Goal: Task Accomplishment & Management: Manage account settings

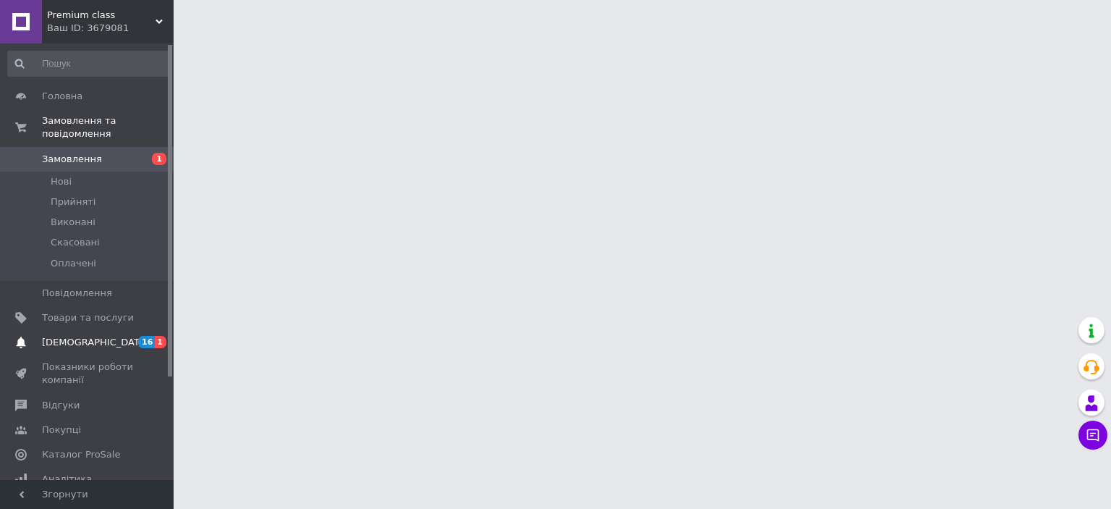
click at [70, 336] on span "[DEMOGRAPHIC_DATA]" at bounding box center [95, 342] width 107 height 13
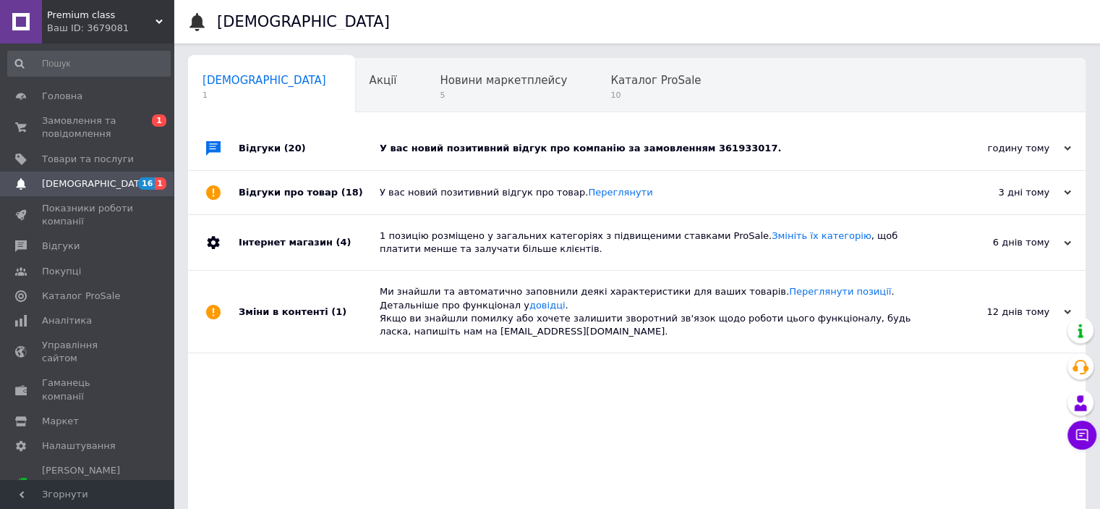
click at [567, 145] on div "У вас новий позитивний відгук про компанію за замовленням 361933017." at bounding box center [653, 148] width 547 height 13
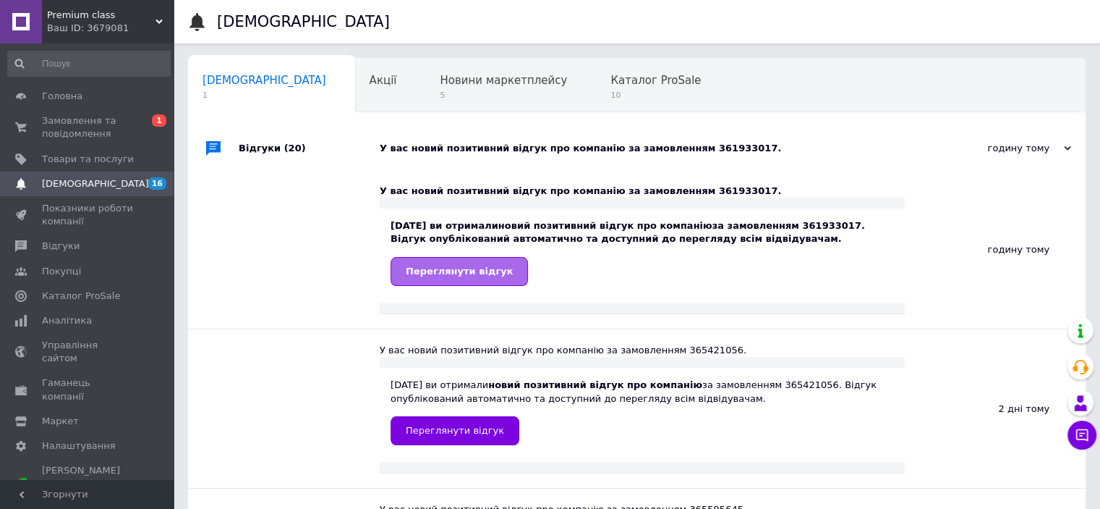
click at [480, 273] on span "Переглянути відгук" at bounding box center [459, 271] width 107 height 11
click at [96, 125] on span "Замовлення та повідомлення" at bounding box center [88, 127] width 92 height 26
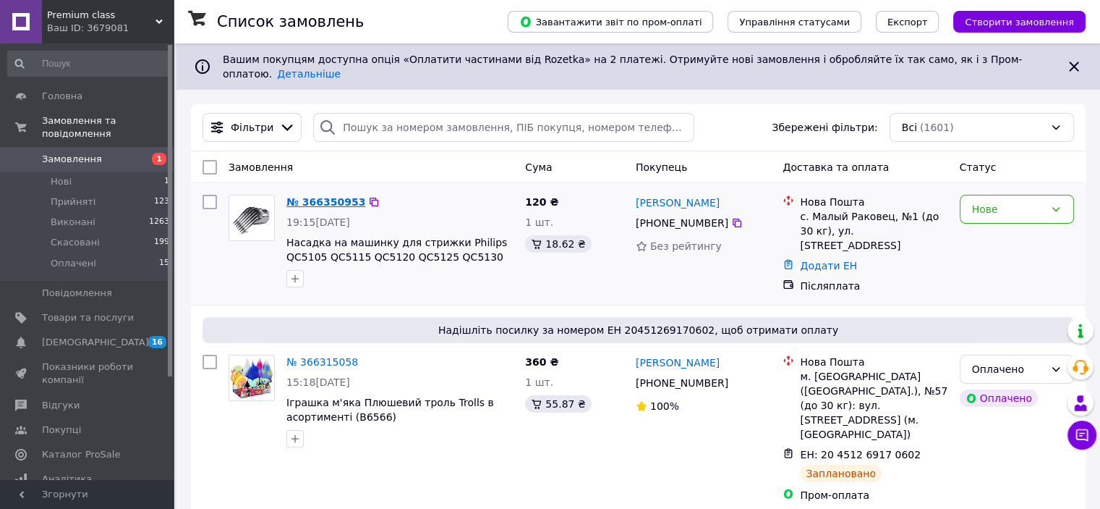
click at [333, 196] on link "№ 366350953" at bounding box center [325, 202] width 79 height 12
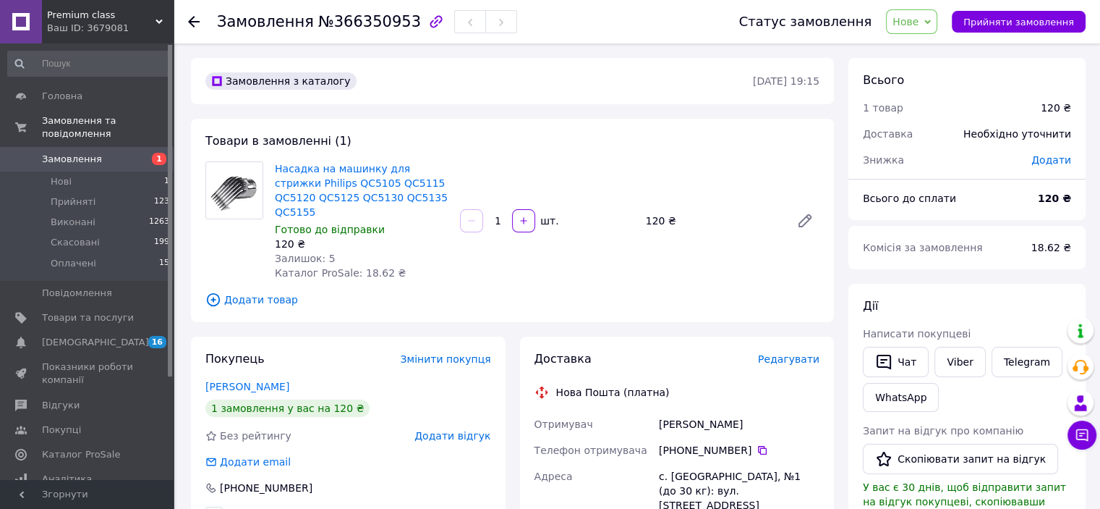
click at [937, 20] on span "Нове" at bounding box center [911, 21] width 51 height 25
click at [927, 48] on li "Прийнято" at bounding box center [920, 51] width 67 height 22
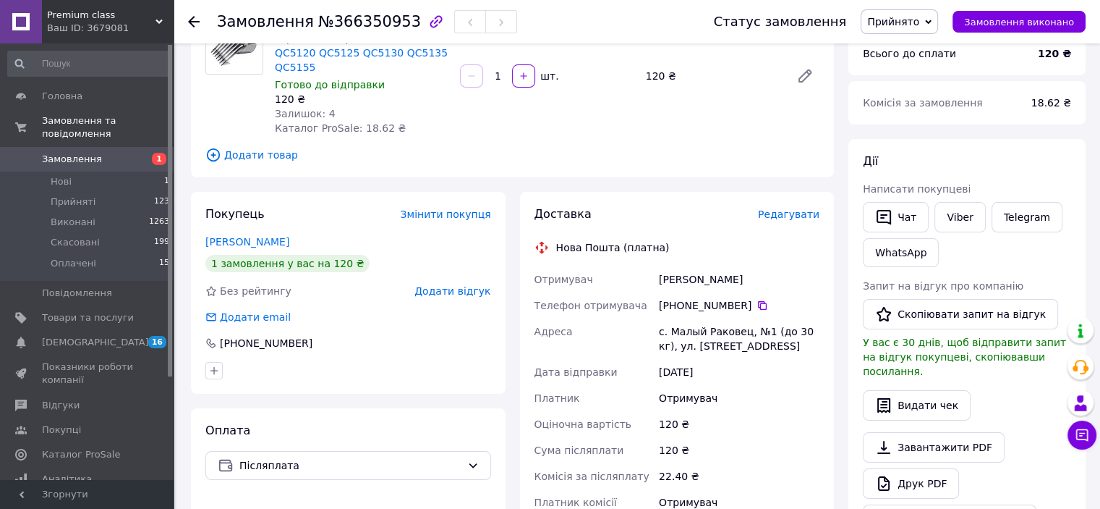
scroll to position [72, 0]
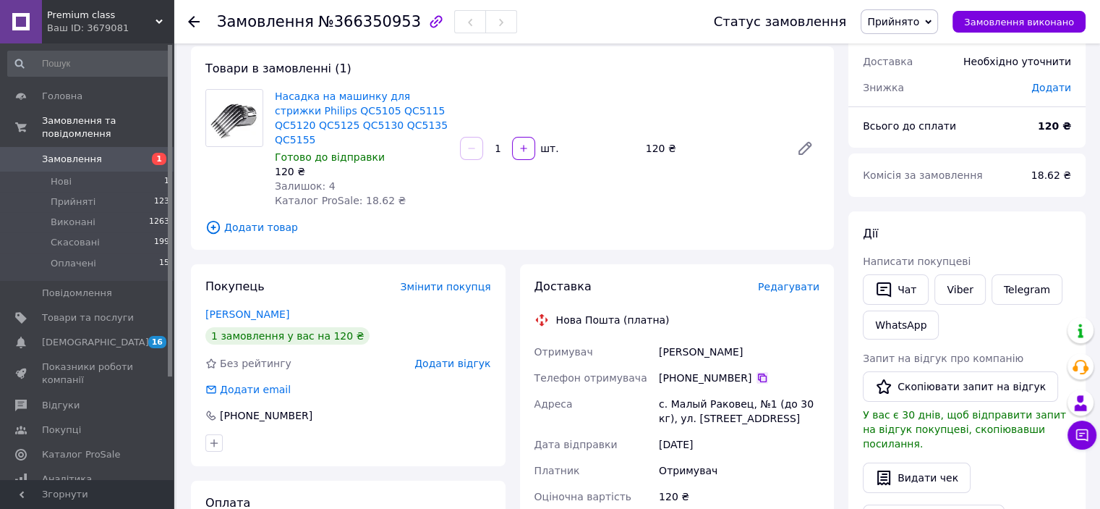
click at [757, 372] on icon at bounding box center [763, 378] width 12 height 12
drag, startPoint x: 651, startPoint y: 388, endPoint x: 741, endPoint y: 396, distance: 90.1
click at [741, 396] on div "Отримувач дюрдь михайло Телефон отримувача +380 68 997 16 30   Адреса с. Малый …" at bounding box center [678, 470] width 292 height 263
copy div "Адреса с. Малый Раковец"
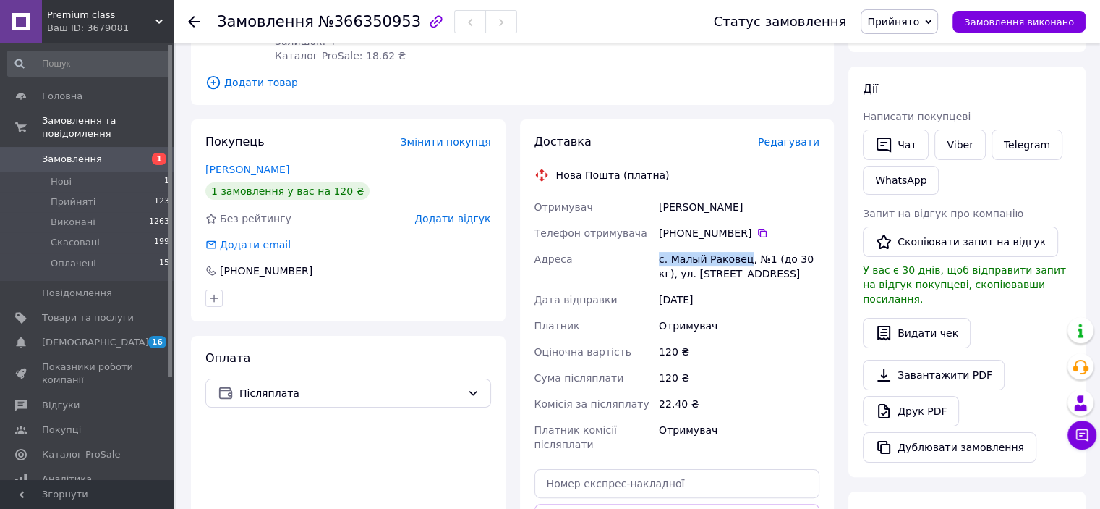
scroll to position [362, 0]
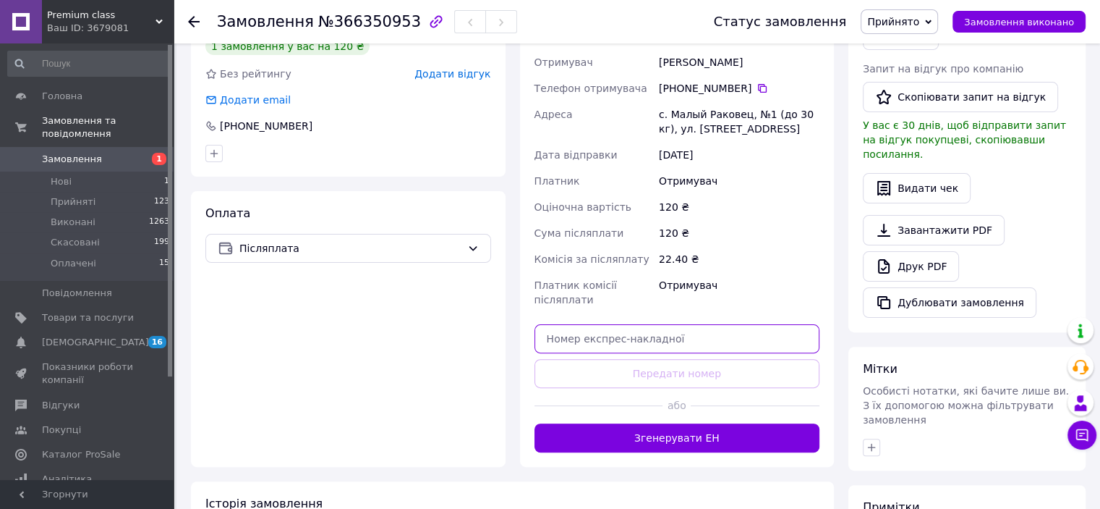
click at [625, 324] on input "text" at bounding box center [678, 338] width 286 height 29
paste input "20451269237299"
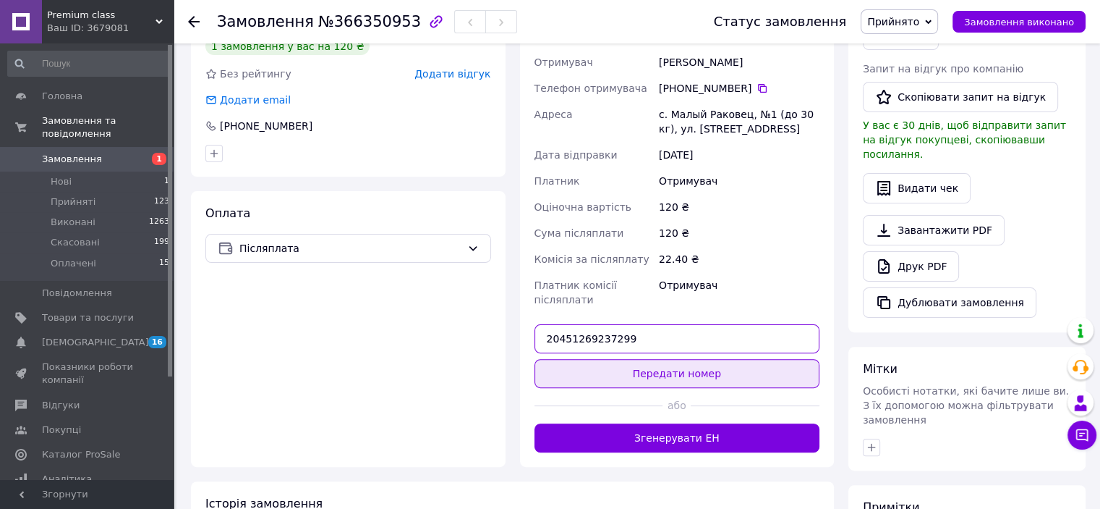
type input "20451269237299"
click at [689, 359] on button "Передати номер" at bounding box center [678, 373] width 286 height 29
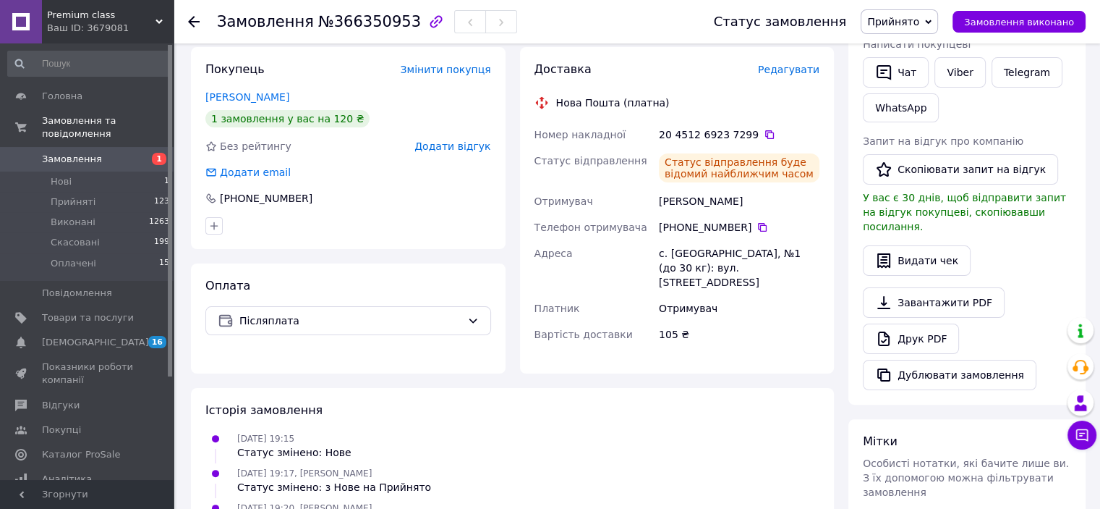
scroll to position [217, 0]
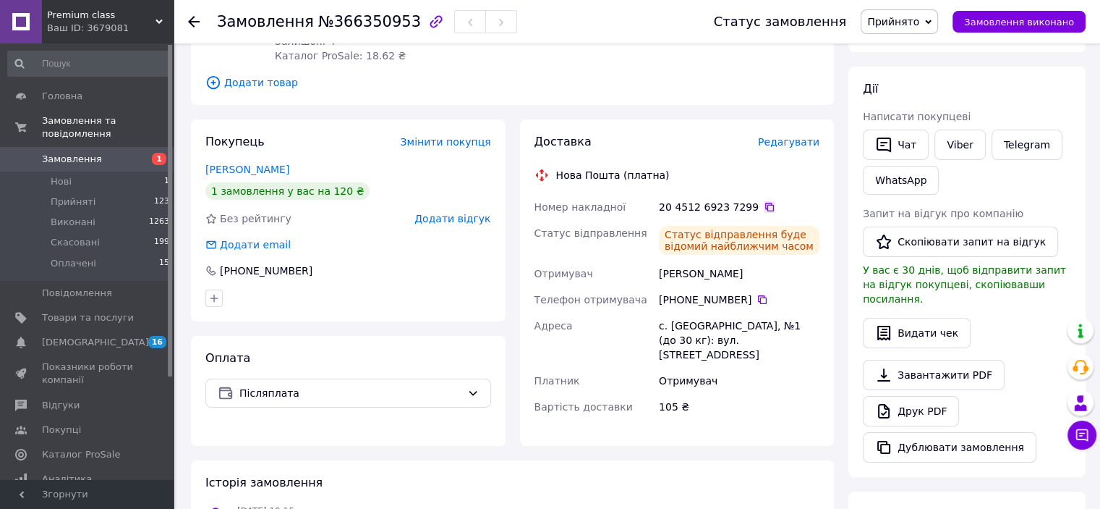
click at [764, 201] on icon at bounding box center [770, 207] width 12 height 12
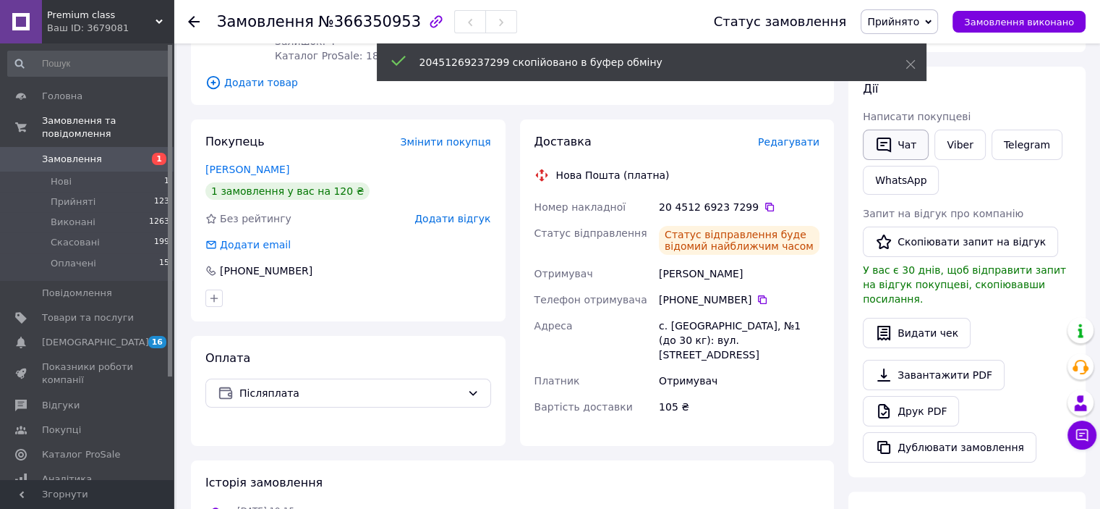
click at [905, 145] on button "Чат" at bounding box center [896, 144] width 66 height 30
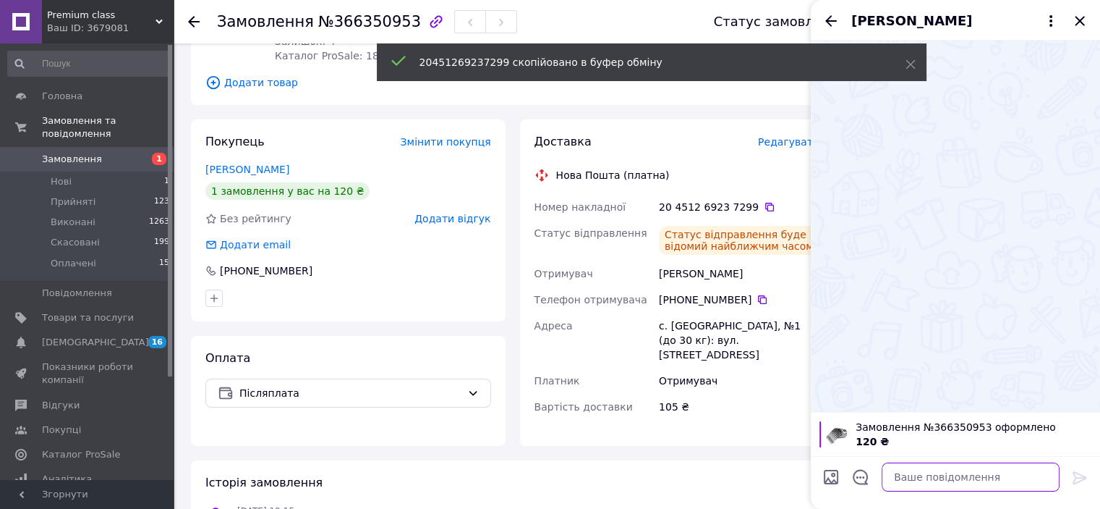
click at [937, 475] on textarea at bounding box center [971, 476] width 178 height 29
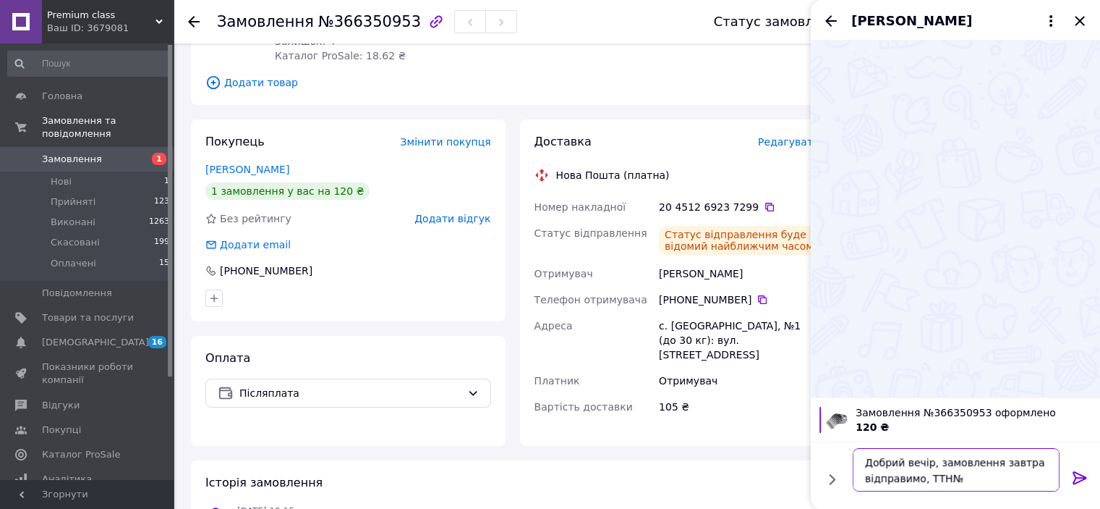
paste textarea "20451269237299"
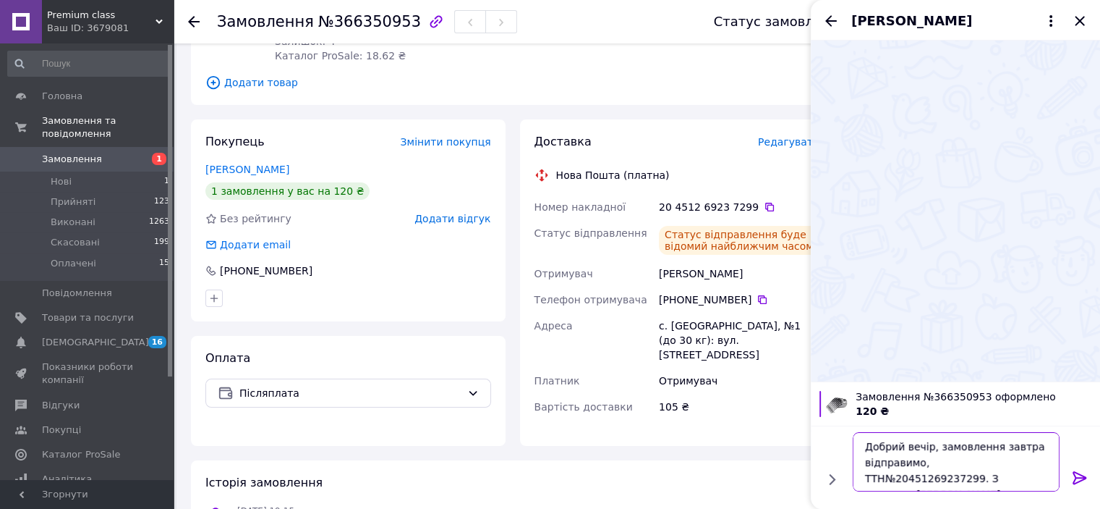
type textarea "Добрий вечір, замовлення завтра відправимо, ТТН№20451269237299. З повагою, Олек…"
click at [1079, 478] on icon at bounding box center [1079, 477] width 17 height 17
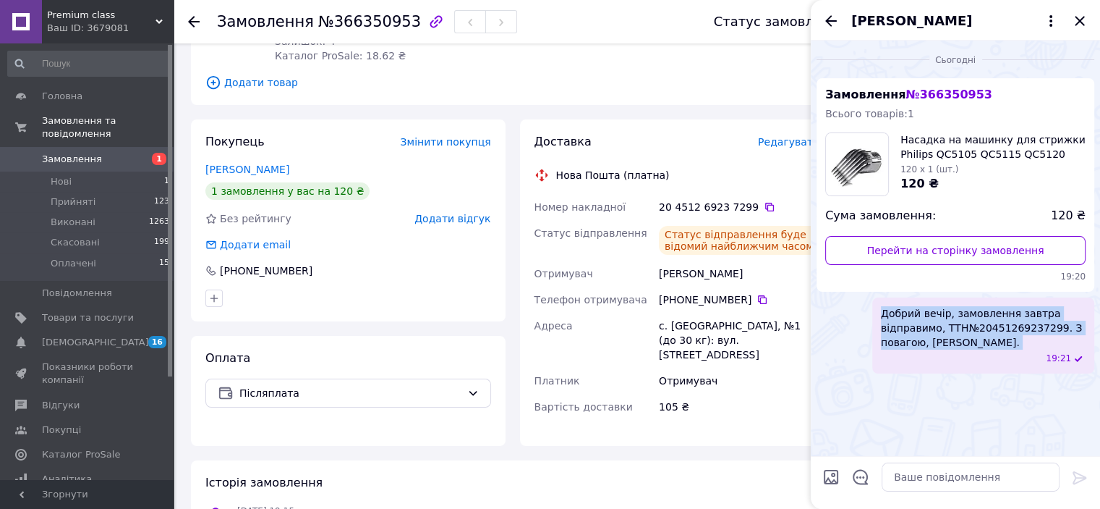
drag, startPoint x: 881, startPoint y: 315, endPoint x: 948, endPoint y: 334, distance: 69.4
click at [989, 352] on div "Добрий вечір, замовлення завтра відправимо, ТТН№20451269237299. З повагою, Олек…" at bounding box center [983, 335] width 222 height 76
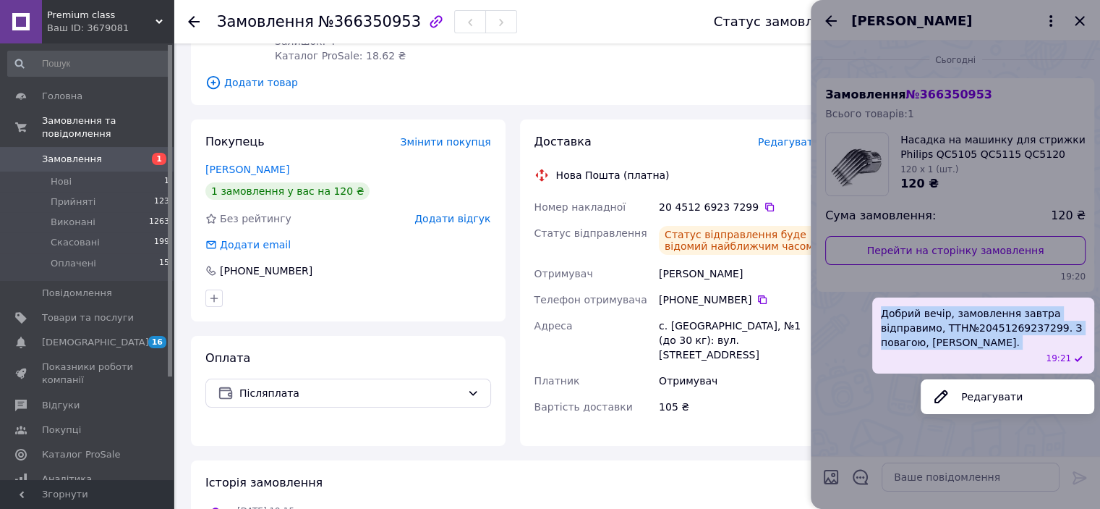
copy span "Добрий вечір, замовлення завтра відправимо, ТТН№20451269237299. З повагою, Олек…"
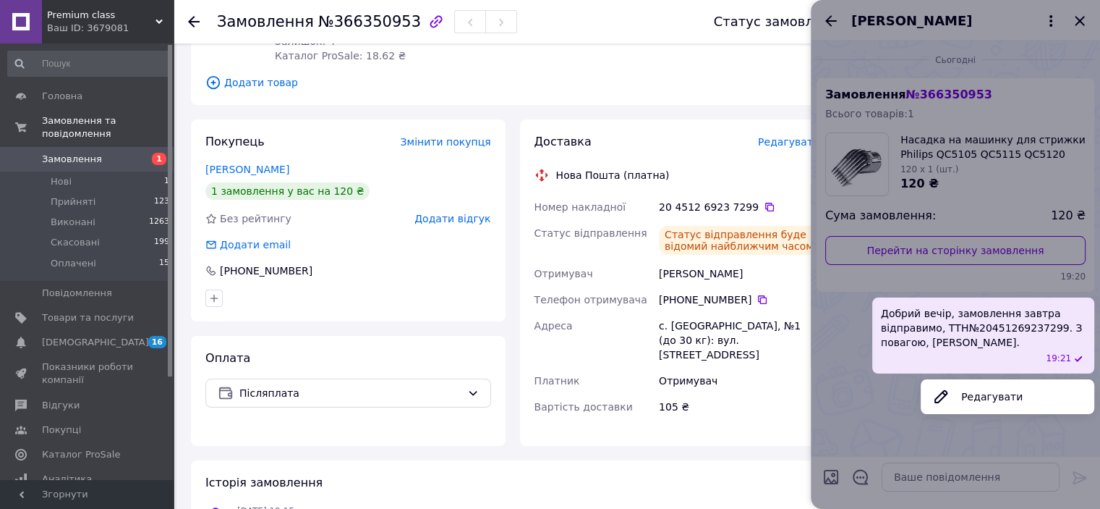
click at [1082, 17] on div at bounding box center [955, 254] width 289 height 509
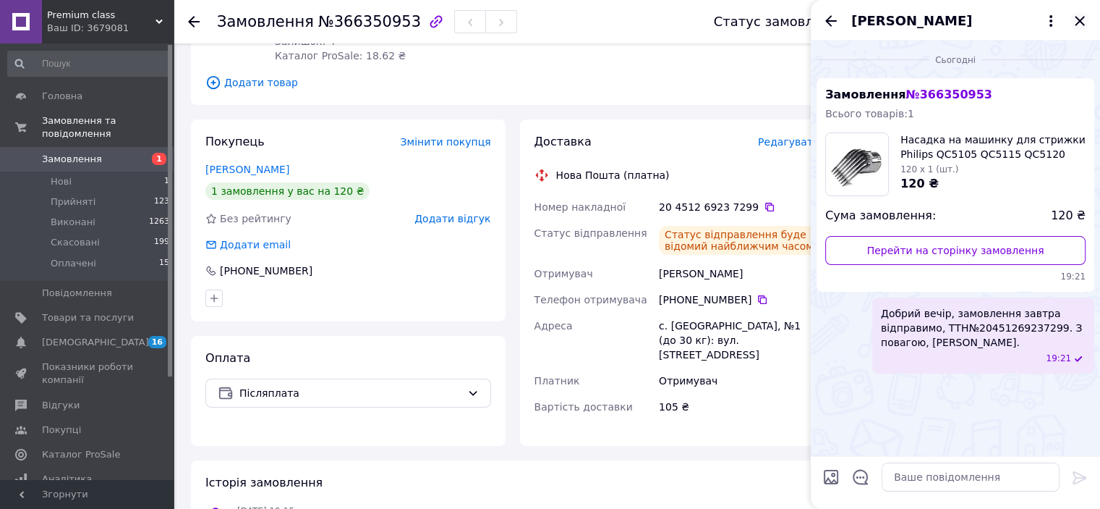
click at [1082, 18] on icon "Закрити" at bounding box center [1079, 20] width 9 height 9
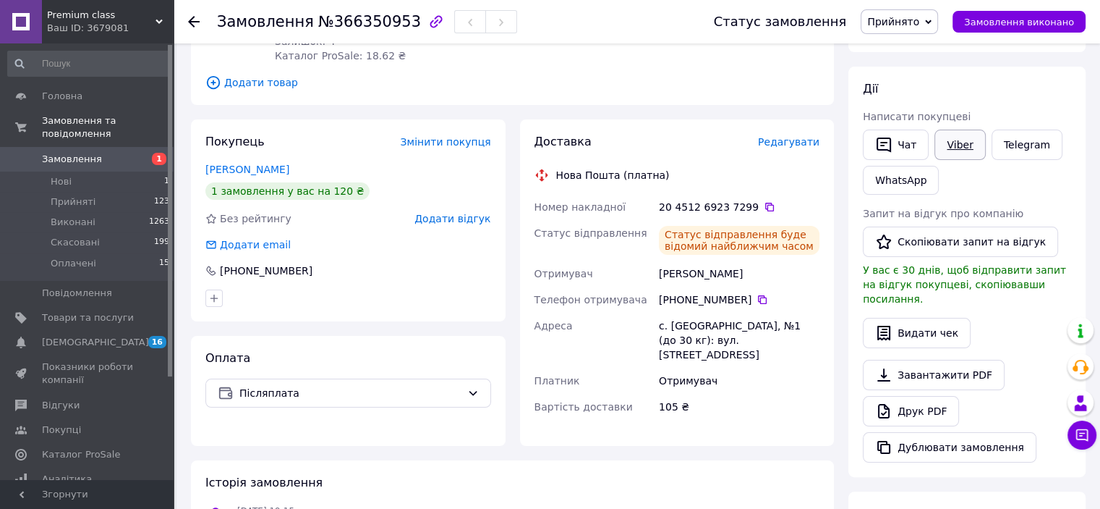
click at [956, 150] on link "Viber" at bounding box center [960, 144] width 51 height 30
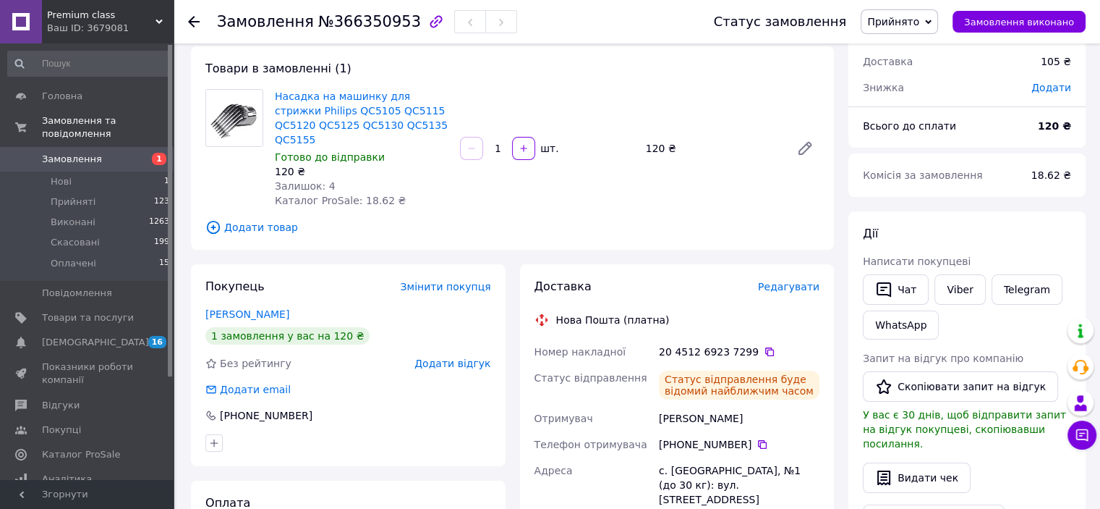
scroll to position [0, 0]
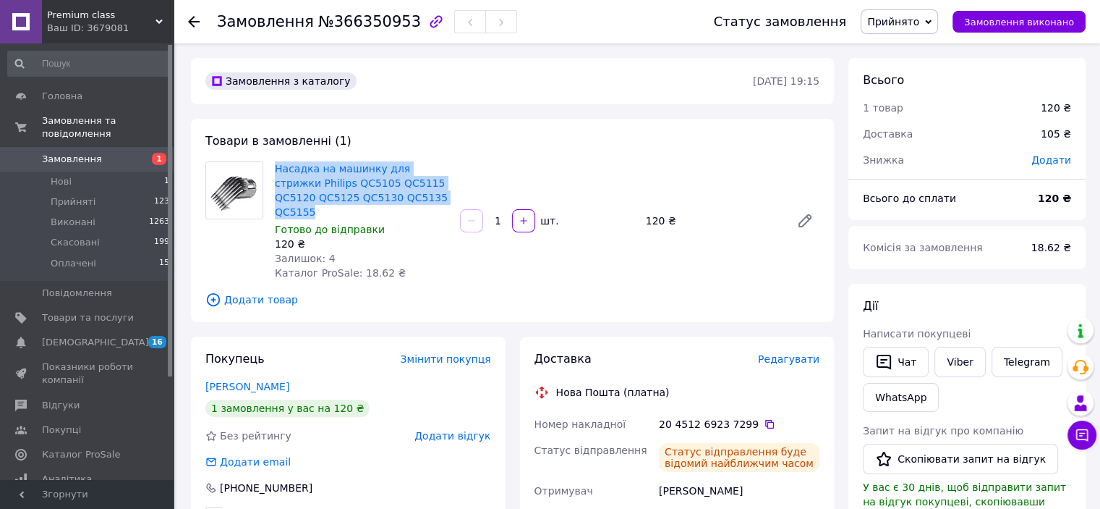
drag, startPoint x: 272, startPoint y: 164, endPoint x: 437, endPoint y: 196, distance: 168.0
click at [437, 196] on div "Насадка на машинку для стрижки Philips QC5105 QC5115 QC5120 QC5125 QC5130 QC513…" at bounding box center [361, 220] width 185 height 124
copy link "Насадка на машинку для стрижки Philips QC5105 QC5115 QC5120 QC5125 QC5130 QC513…"
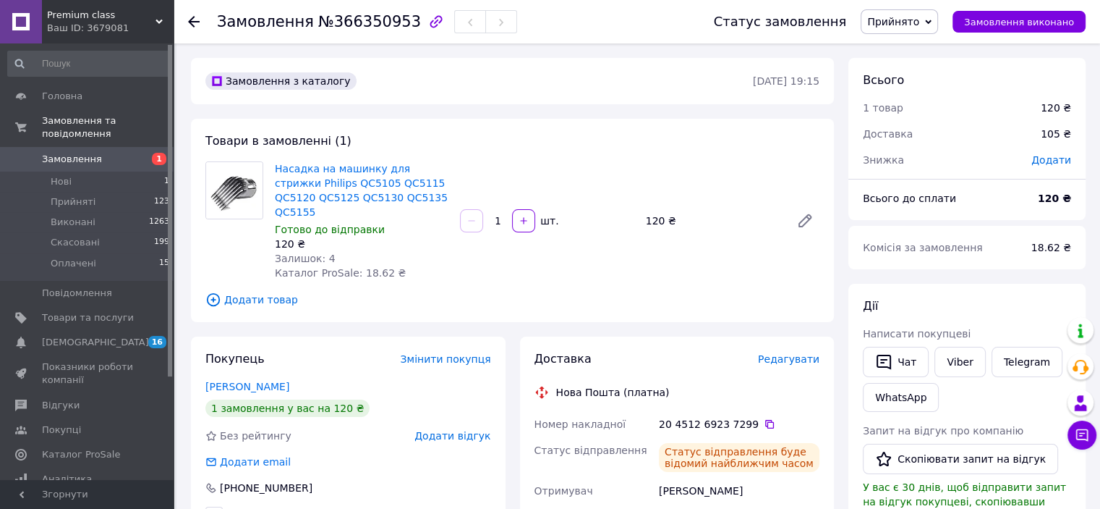
click at [574, 260] on div "Насадка на машинку для стрижки Philips QC5105 QC5115 QC5120 QC5125 QC5130 QC513…" at bounding box center [547, 220] width 556 height 124
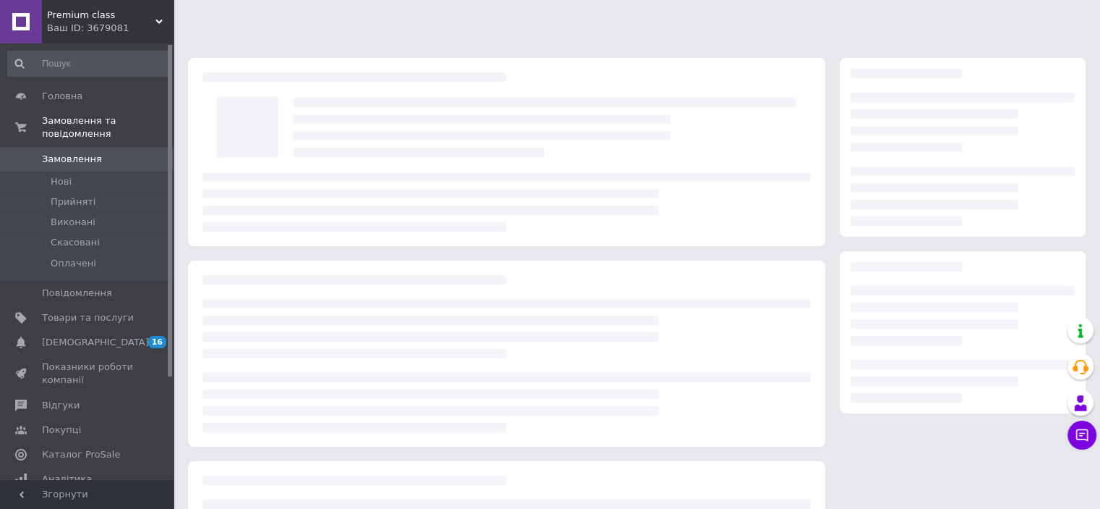
click at [90, 153] on span "Замовлення" at bounding box center [72, 159] width 60 height 13
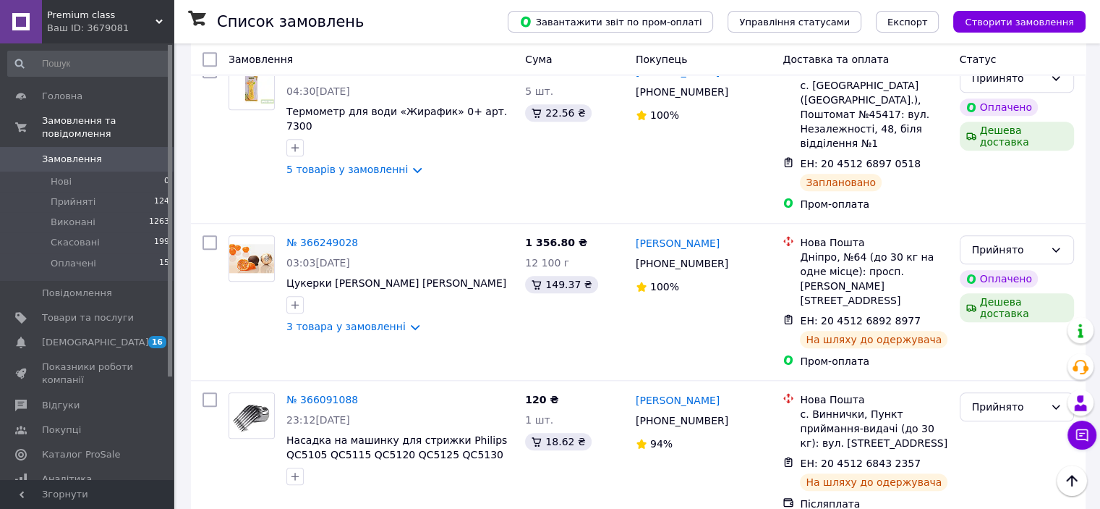
scroll to position [1519, 0]
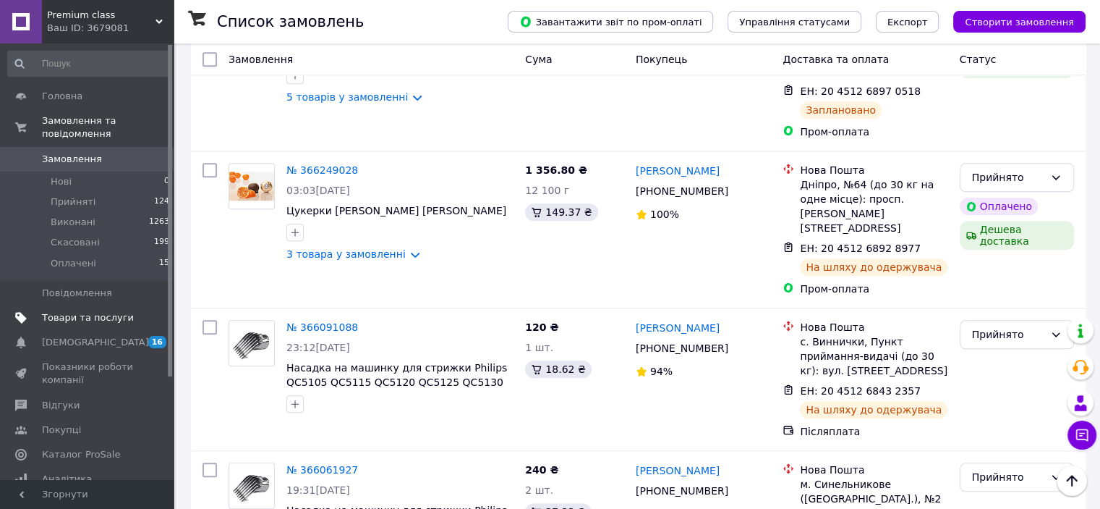
click at [78, 311] on span "Товари та послуги" at bounding box center [88, 317] width 92 height 13
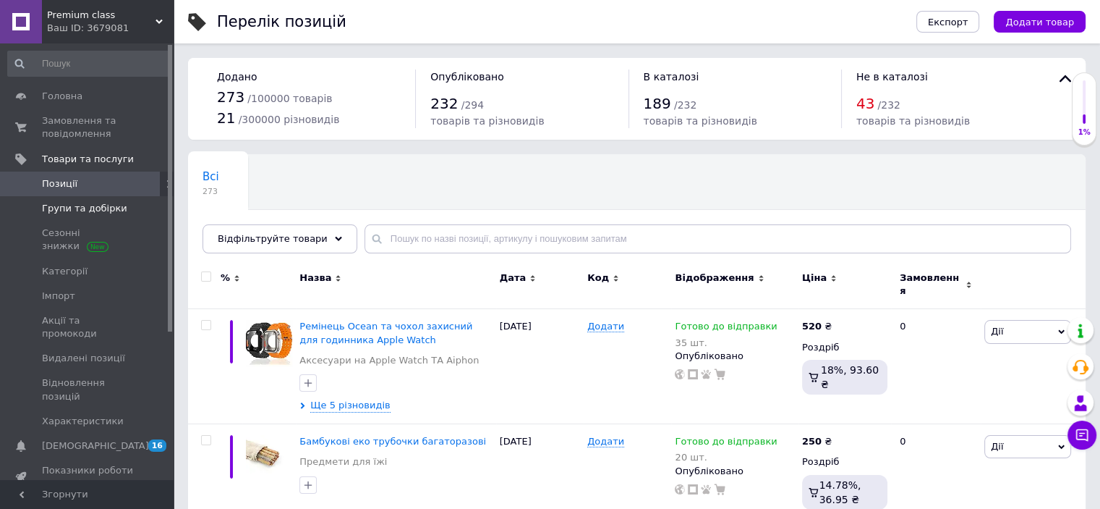
click at [110, 210] on span "Групи та добірки" at bounding box center [84, 208] width 85 height 13
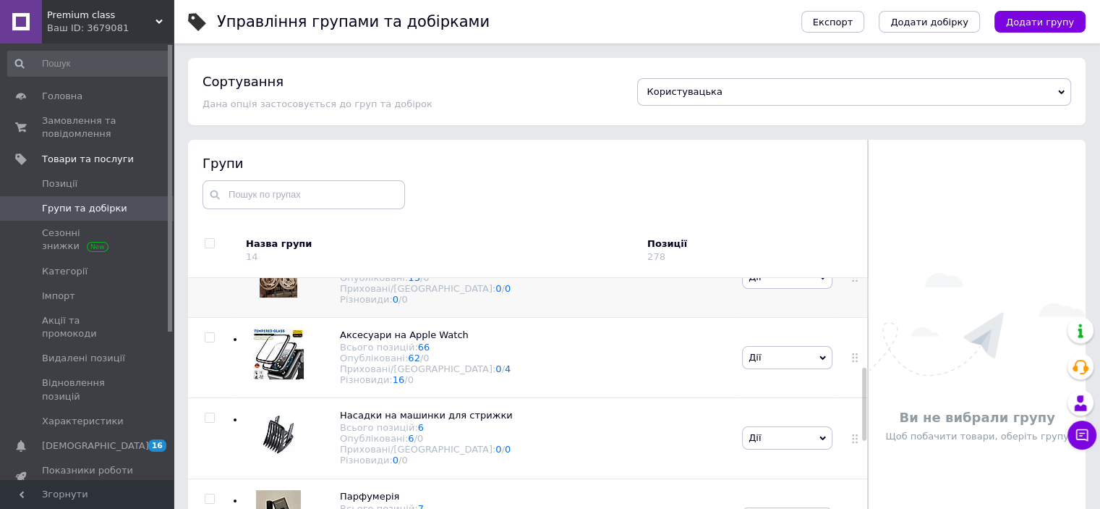
scroll to position [434, 0]
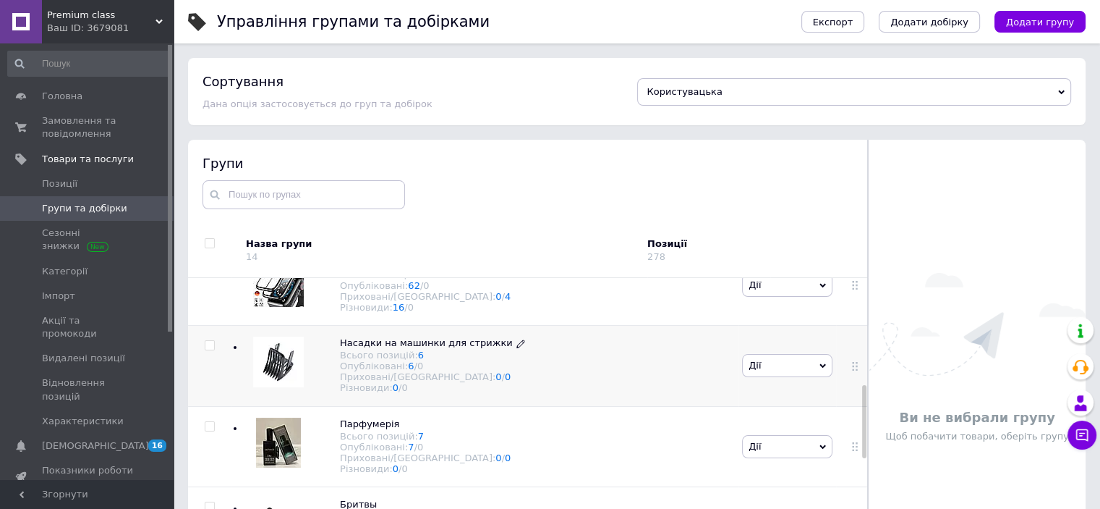
click at [353, 348] on span "Насадки на машинки для стрижки" at bounding box center [426, 342] width 173 height 11
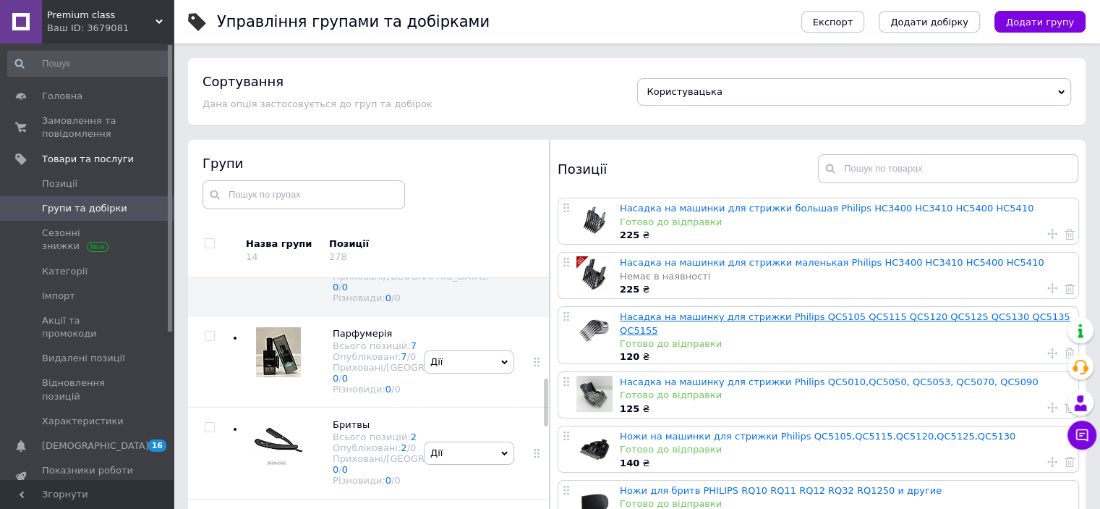
click at [732, 318] on link "Насадка на машинку для стрижки Philips QC5105 QC5115 QC5120 QC5125 QC5130 QC513…" at bounding box center [845, 323] width 451 height 24
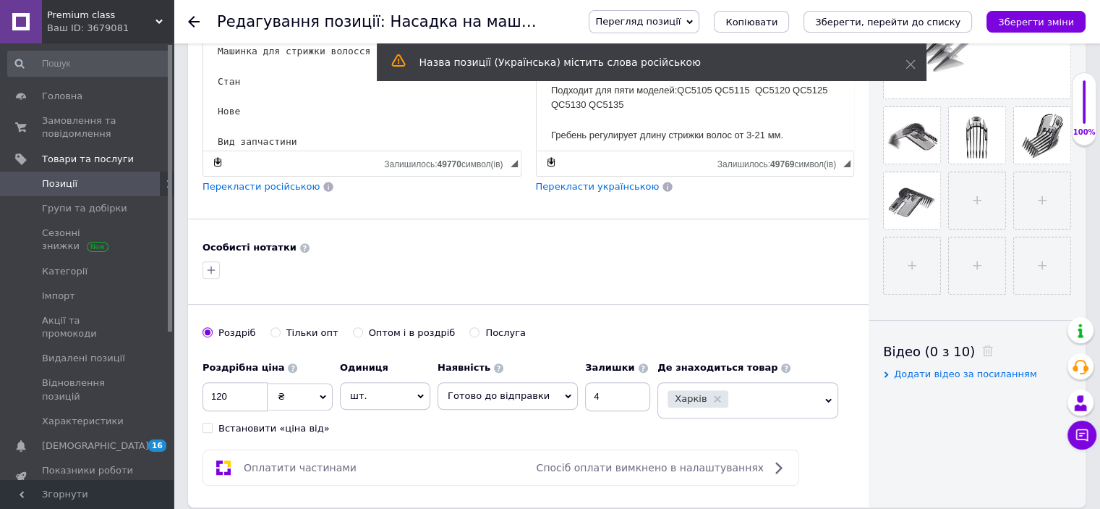
scroll to position [521, 0]
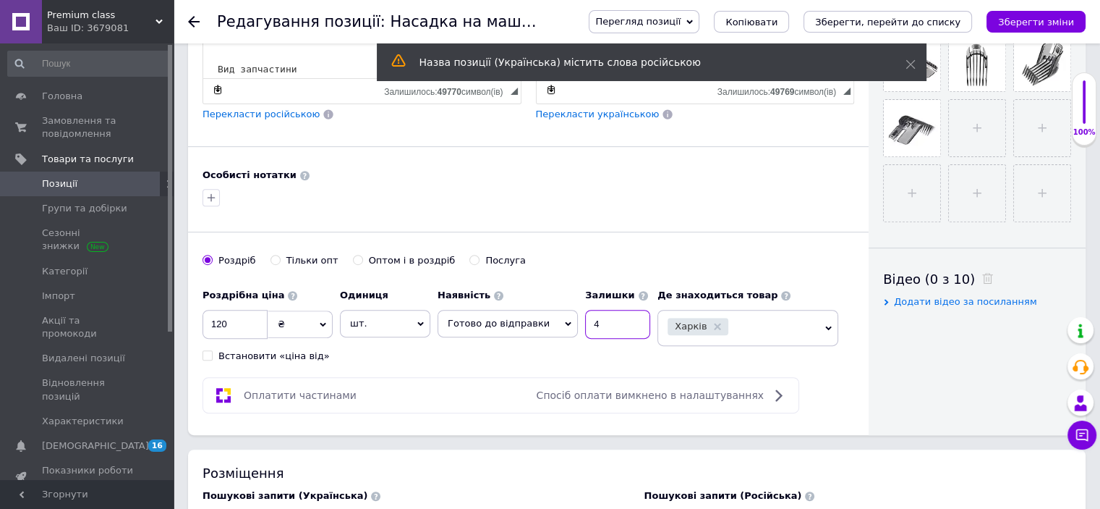
click at [599, 323] on input "4" at bounding box center [617, 324] width 65 height 29
type input "2"
click at [1053, 17] on icon "Зберегти зміни" at bounding box center [1036, 22] width 76 height 11
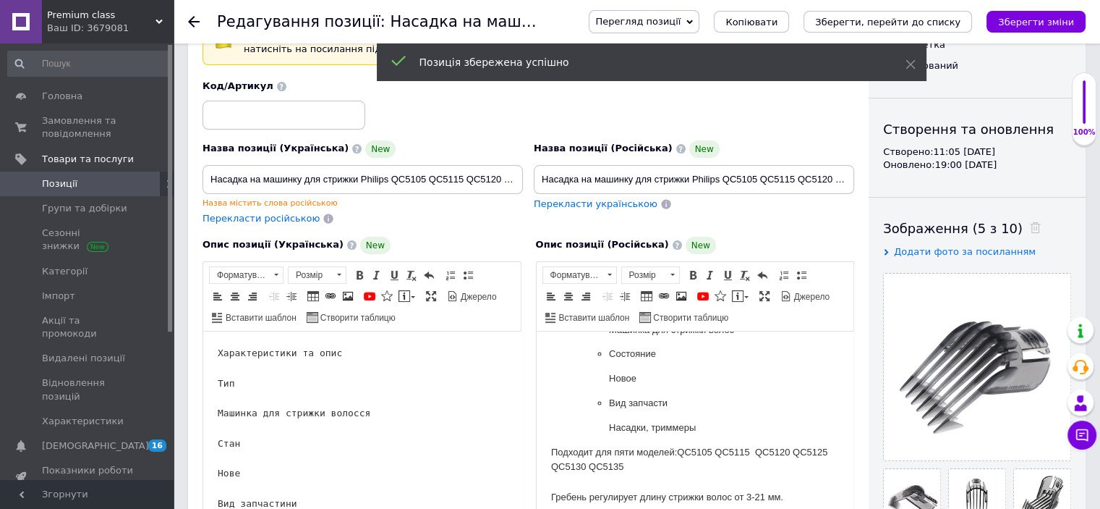
scroll to position [14, 0]
